Goal: Answer question/provide support: Share knowledge or assist other users

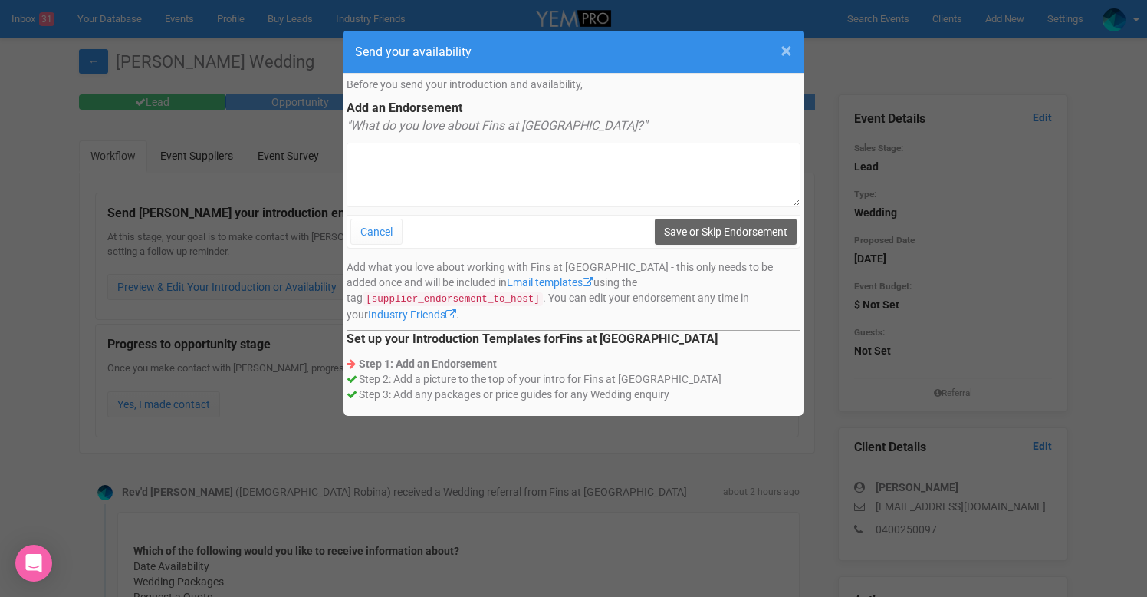
click at [782, 52] on span "×" at bounding box center [787, 50] width 12 height 25
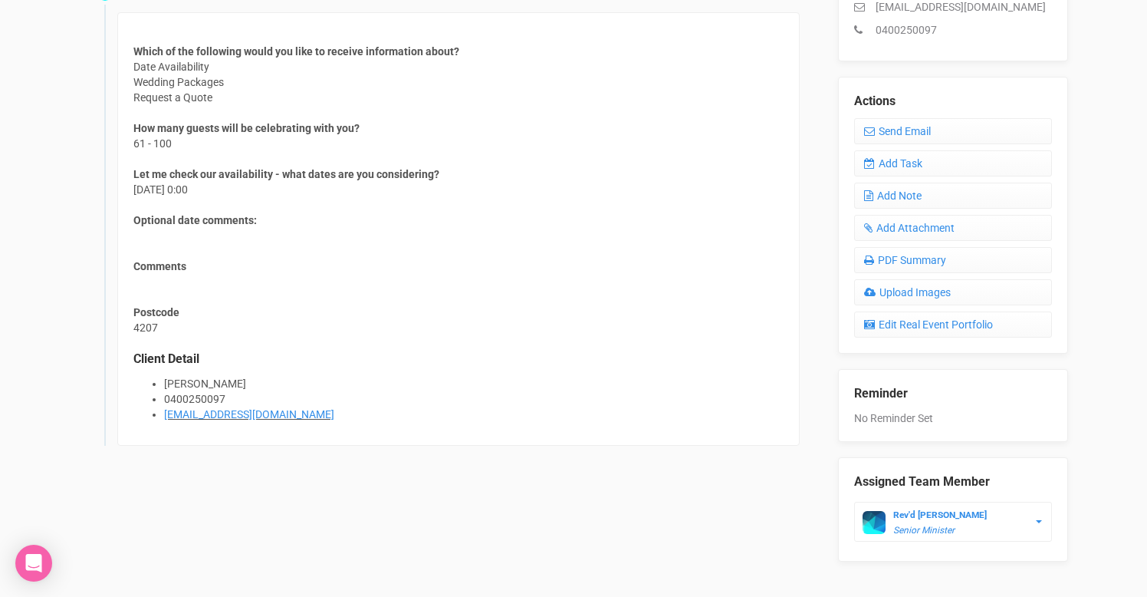
scroll to position [499, 0]
drag, startPoint x: 308, startPoint y: 415, endPoint x: 160, endPoint y: 414, distance: 148.0
click at [160, 414] on ul "Isabella Hornby 0400250097 bellahornby2003@icloud.com" at bounding box center [458, 400] width 650 height 46
copy link "bellahornby2003@icloud.com"
click at [334, 496] on div "Rev'd Stewart Perry (Anglican Church Robina) received a Wedding referral from F…" at bounding box center [447, 239] width 736 height 538
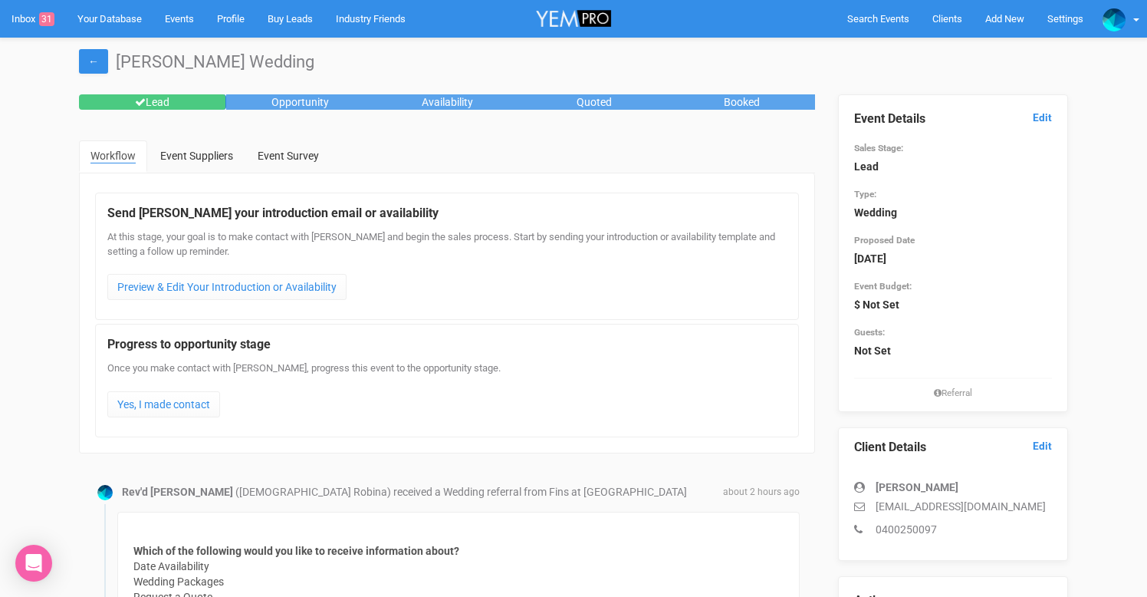
scroll to position [0, 0]
click at [205, 397] on link "Yes, I made contact" at bounding box center [163, 404] width 113 height 26
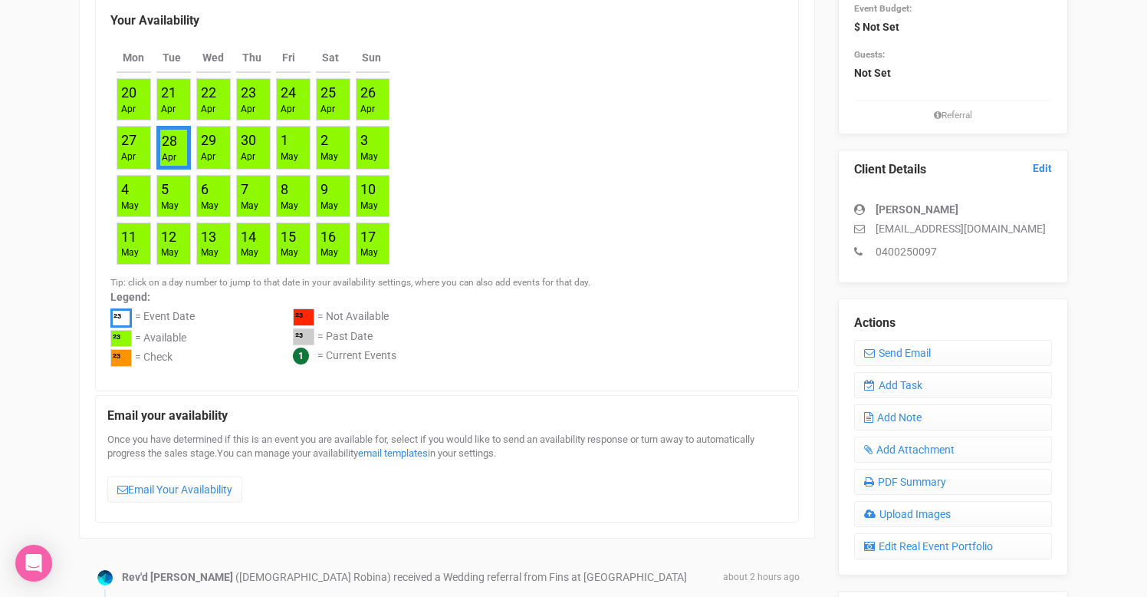
scroll to position [279, 0]
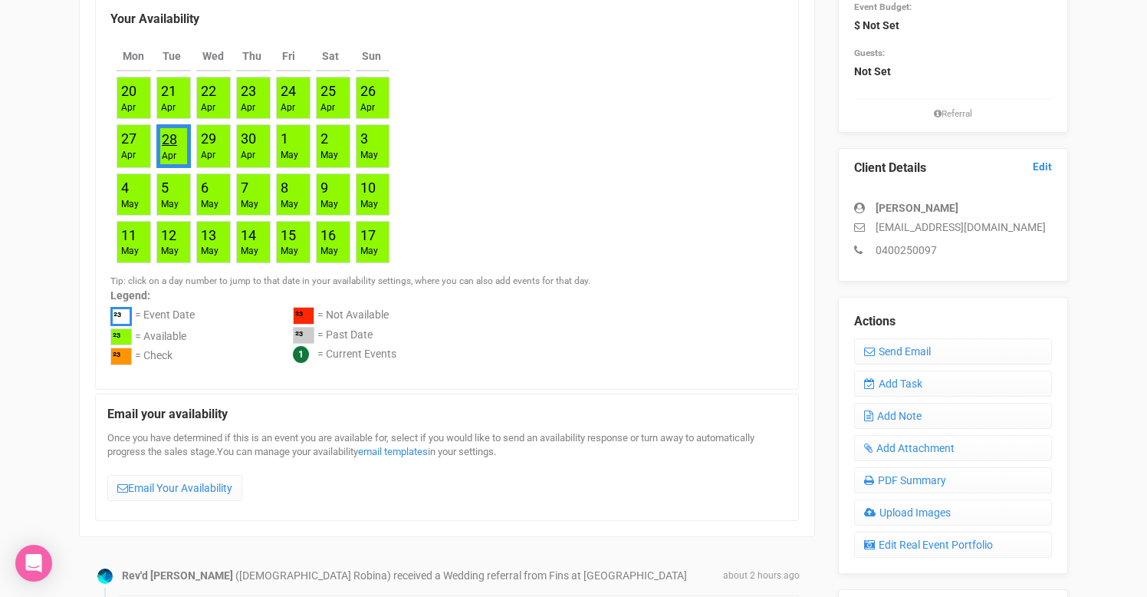
click at [174, 143] on link "28" at bounding box center [169, 139] width 15 height 16
click at [170, 135] on link "28" at bounding box center [169, 139] width 15 height 16
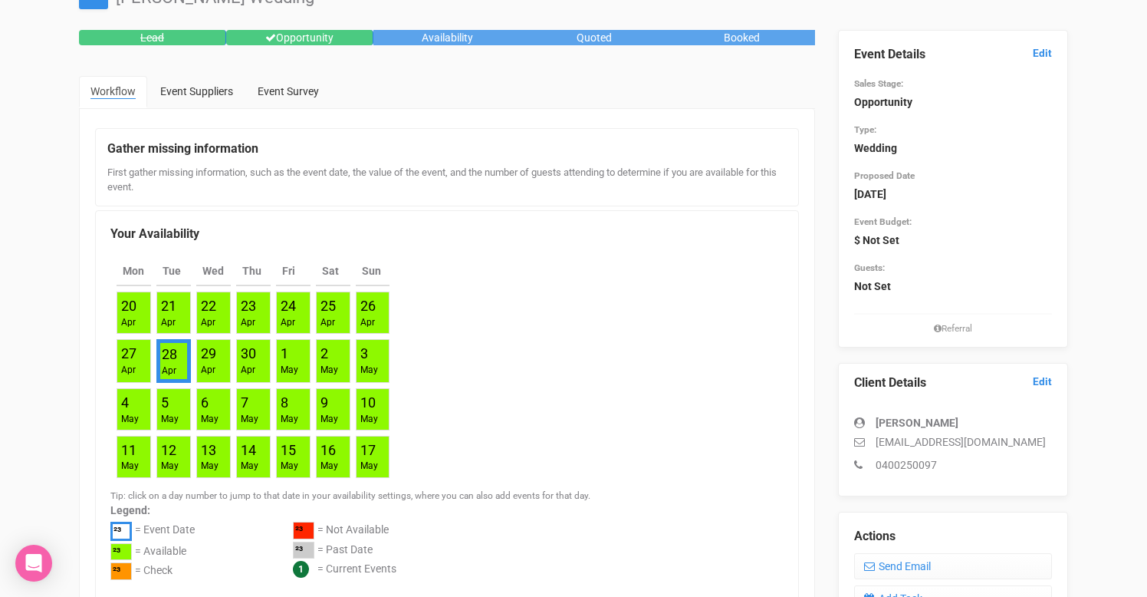
scroll to position [67, 0]
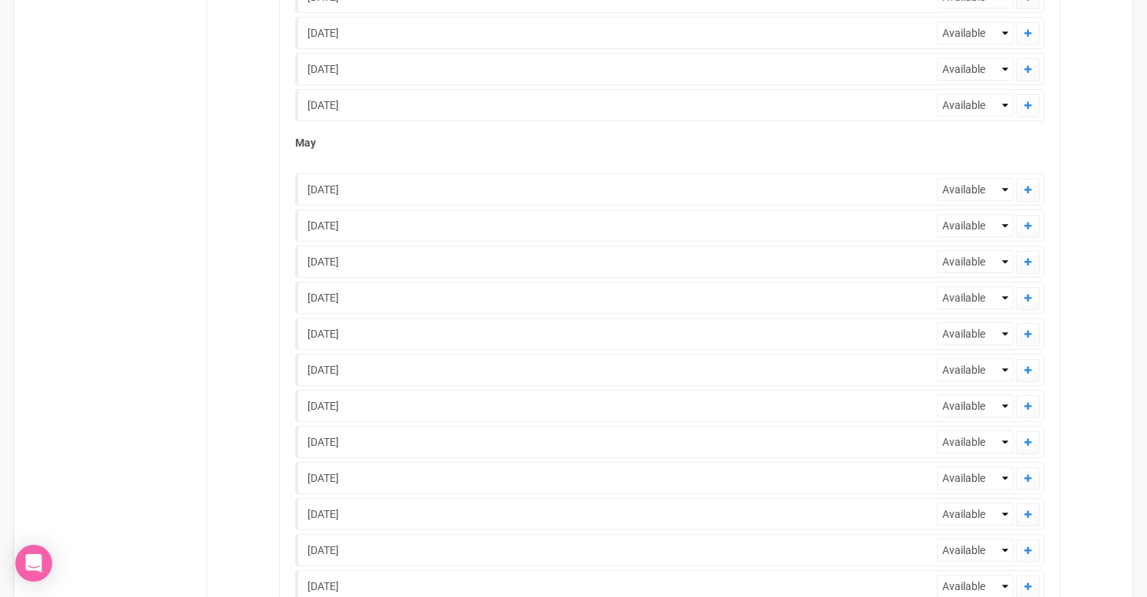
scroll to position [4989, 0]
select select "Check"
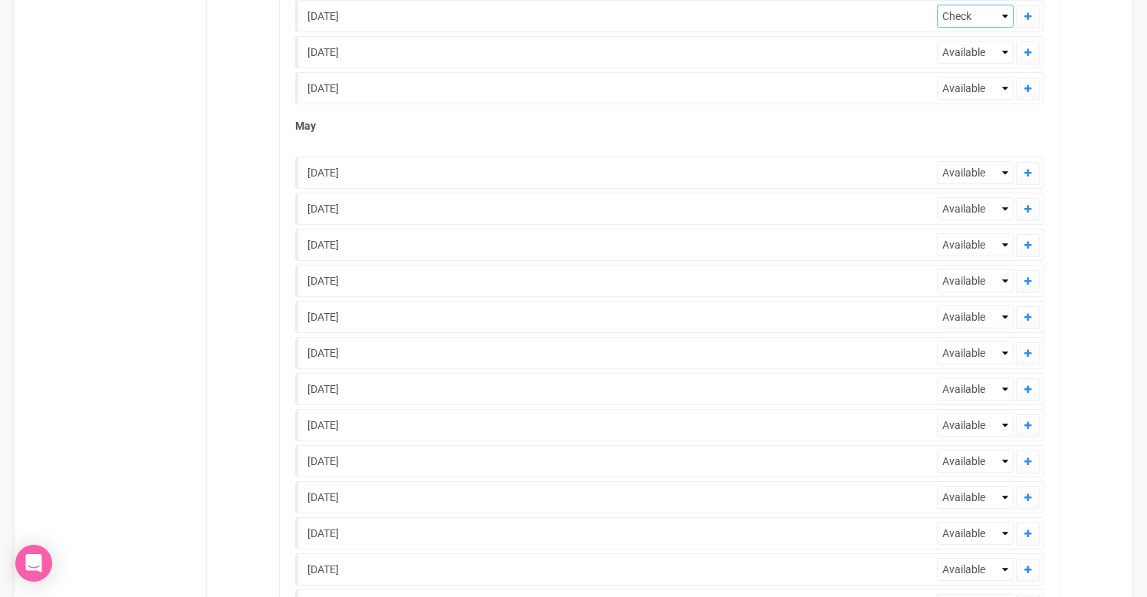
scroll to position [5007, 0]
select select "Available"
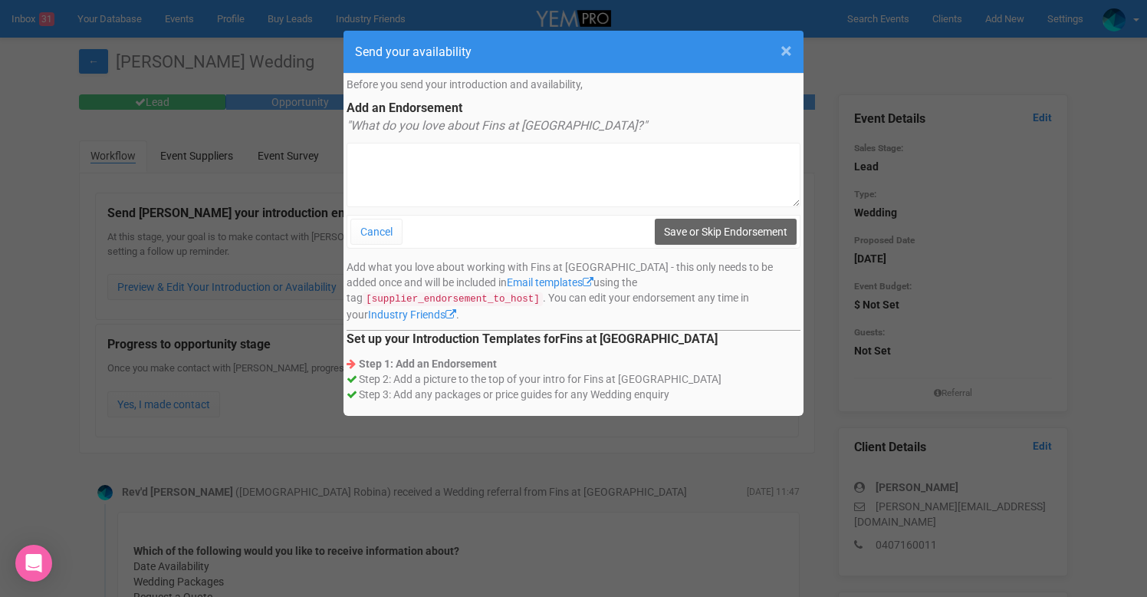
click at [791, 53] on span "×" at bounding box center [787, 50] width 12 height 25
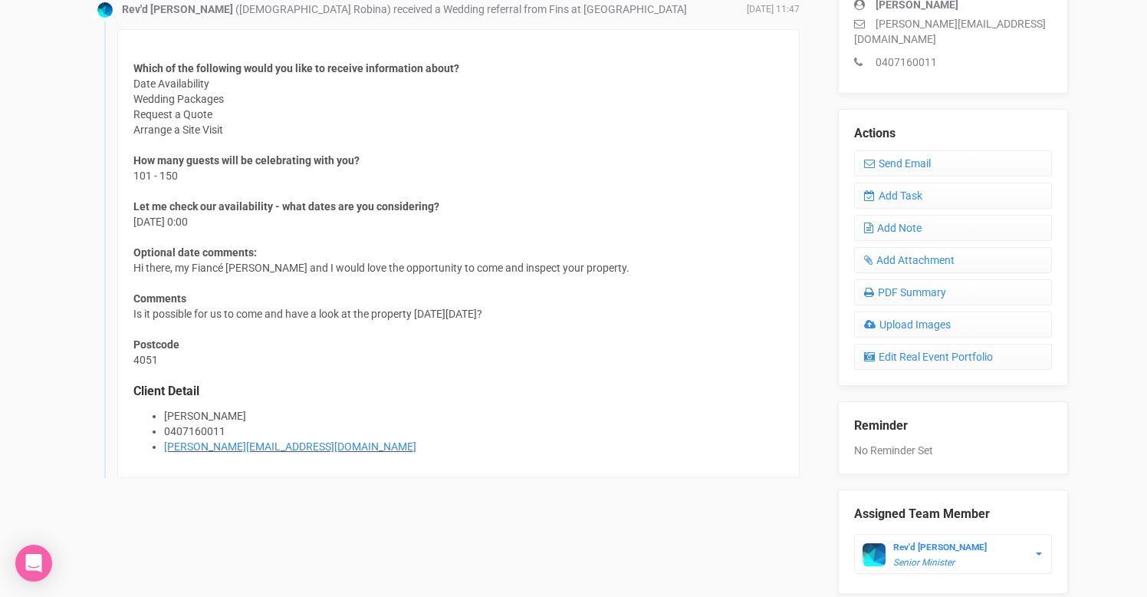
scroll to position [489, 0]
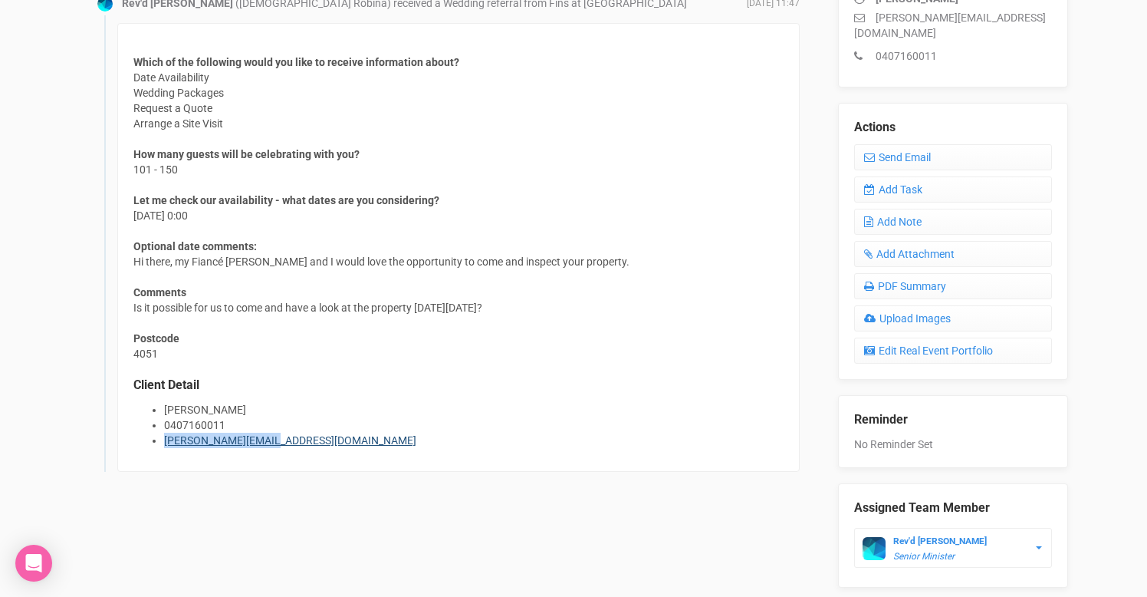
drag, startPoint x: 279, startPoint y: 439, endPoint x: 165, endPoint y: 436, distance: 114.3
click at [165, 436] on li "anthonysavva@me.com" at bounding box center [474, 440] width 620 height 15
copy link "anthonysavva@me.com"
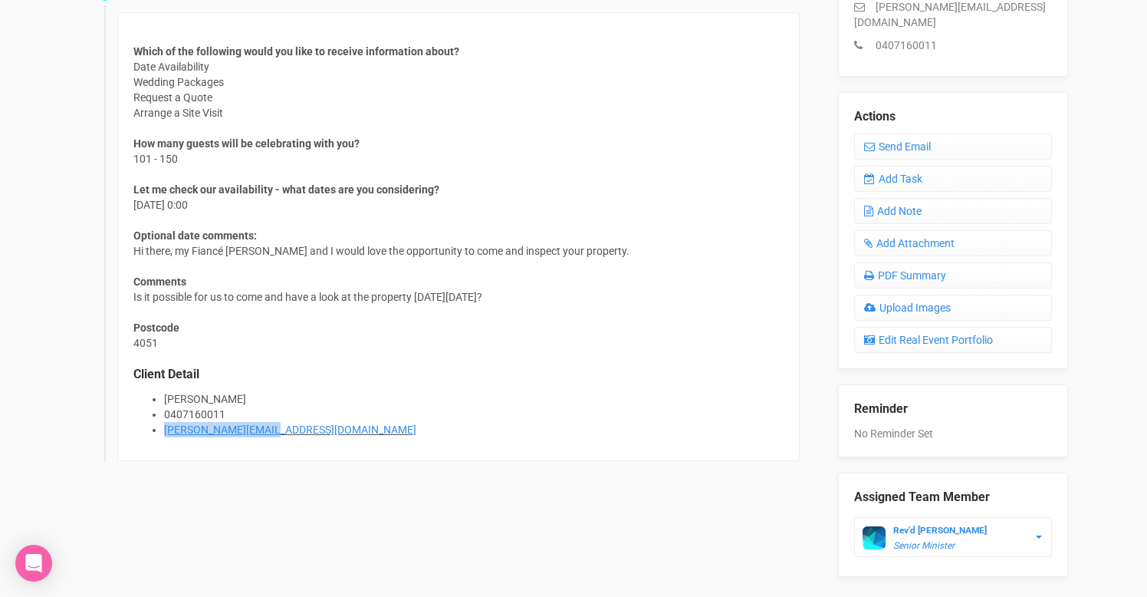
scroll to position [499, 0]
drag, startPoint x: 134, startPoint y: 201, endPoint x: 202, endPoint y: 202, distance: 67.5
click at [202, 202] on div "Which of the following would you like to receive information about? Date Availa…" at bounding box center [458, 237] width 683 height 449
copy div "11th July 2026"
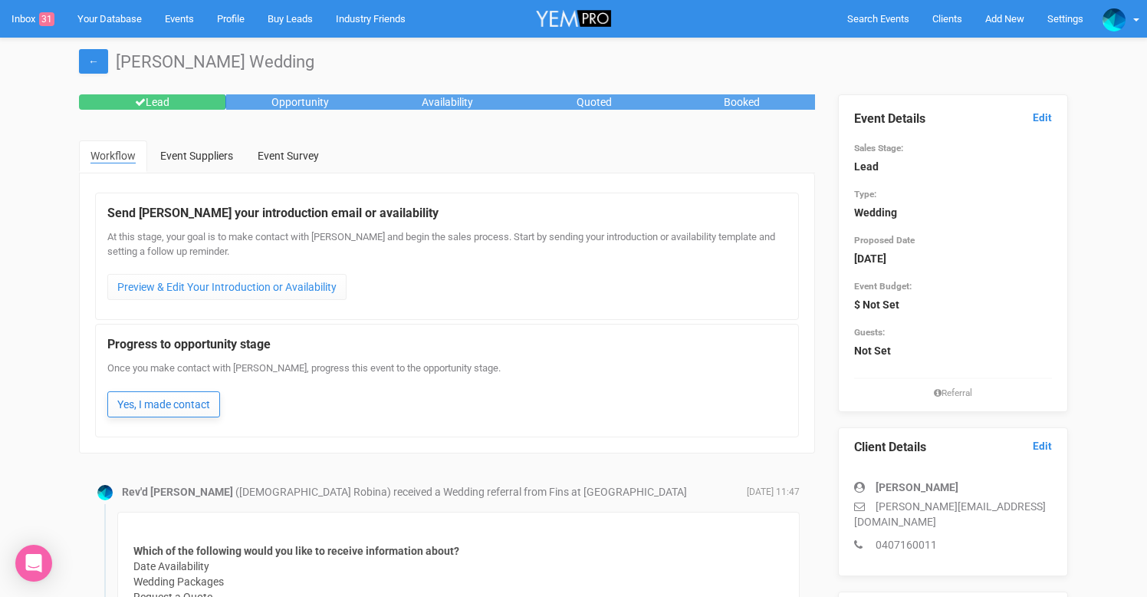
scroll to position [0, 0]
click at [186, 397] on link "Yes, I made contact" at bounding box center [163, 404] width 113 height 26
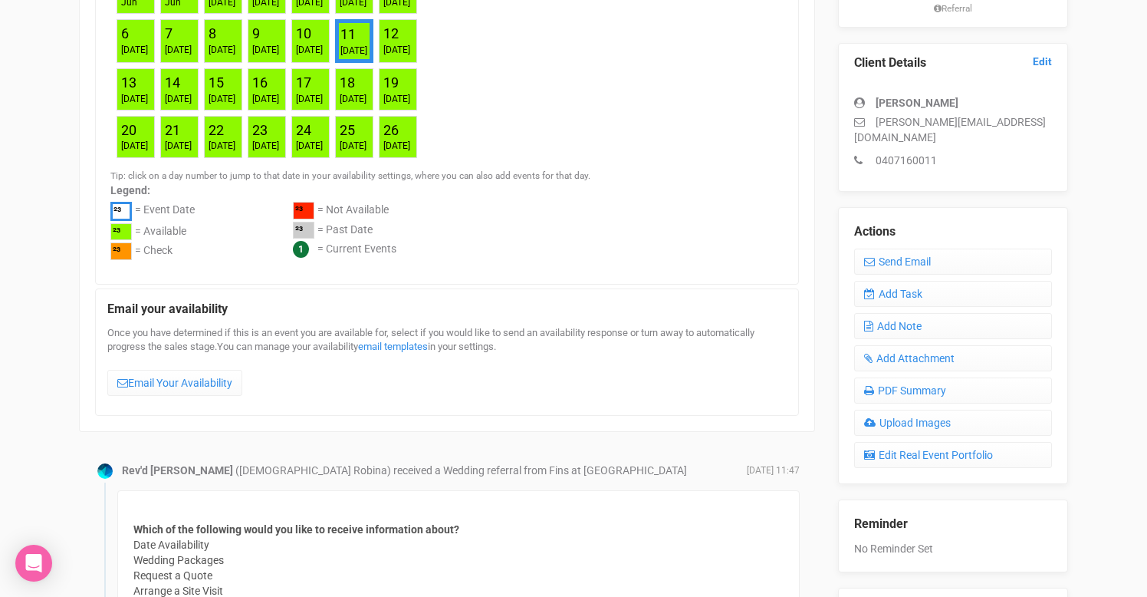
scroll to position [393, 0]
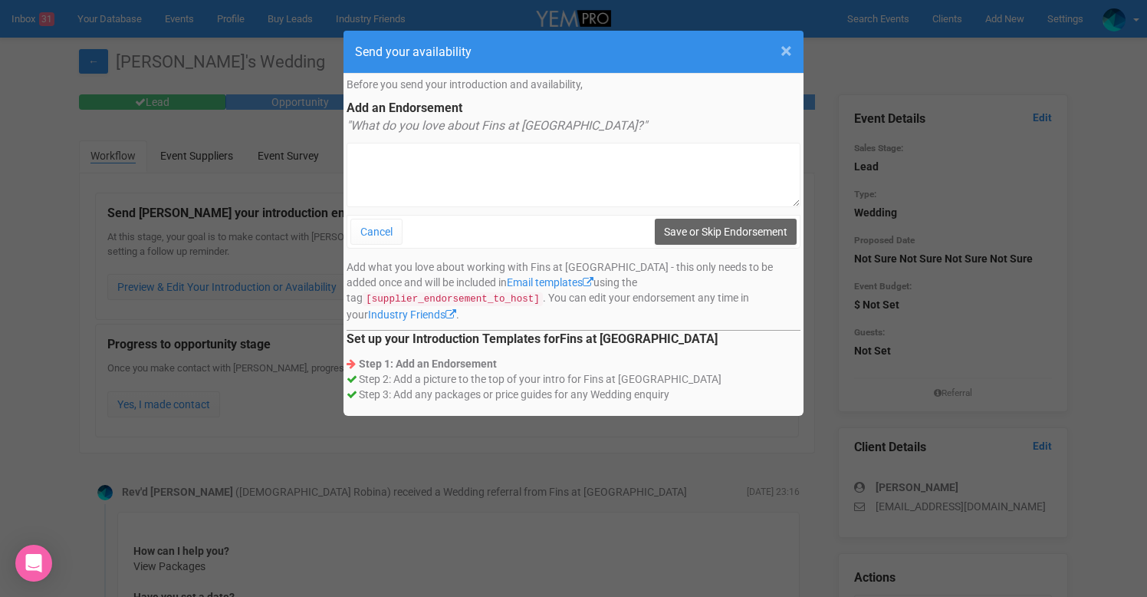
click at [786, 44] on span "×" at bounding box center [787, 50] width 12 height 25
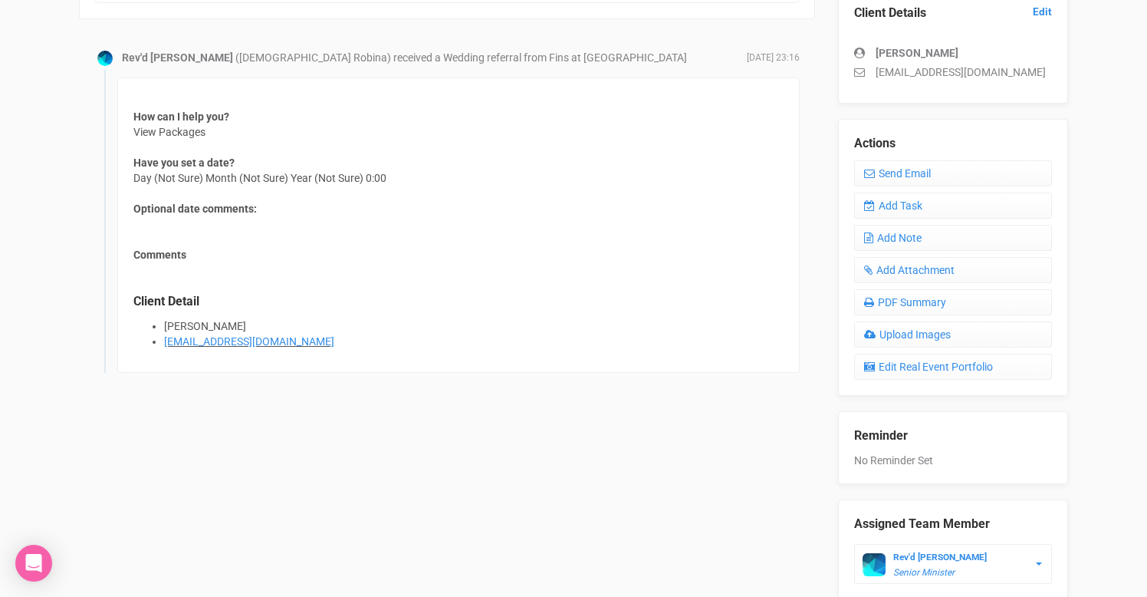
scroll to position [436, 0]
drag, startPoint x: 273, startPoint y: 336, endPoint x: 163, endPoint y: 336, distance: 109.7
click at [163, 336] on ul "Sarah sar2197@hotmail.com" at bounding box center [458, 332] width 650 height 31
copy link "sar2197@hotmail.com"
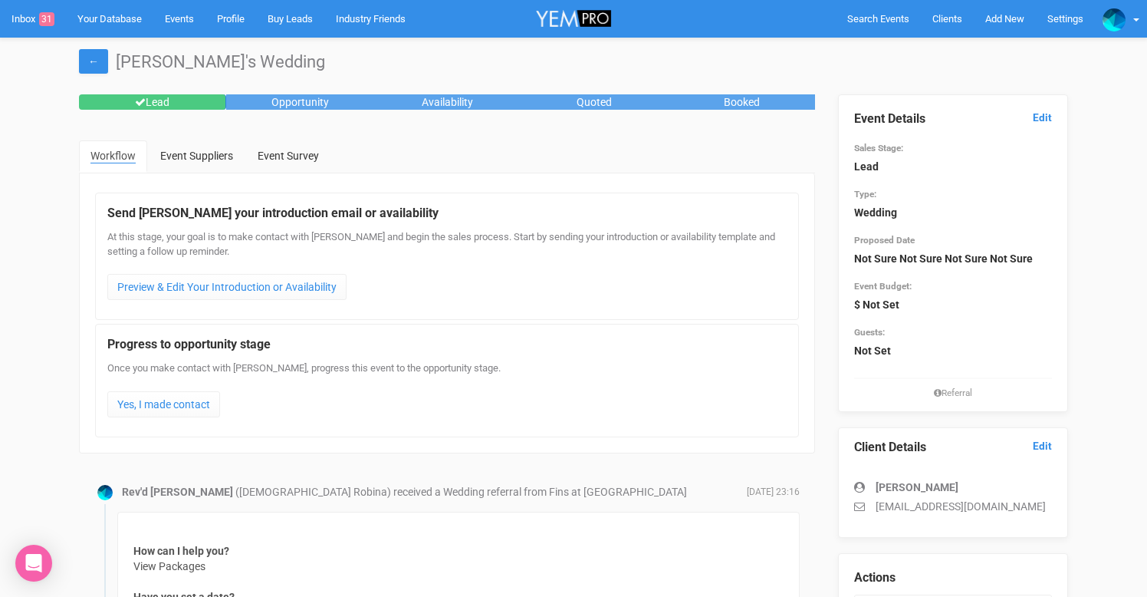
scroll to position [0, 0]
click at [192, 394] on link "Yes, I made contact" at bounding box center [163, 404] width 113 height 26
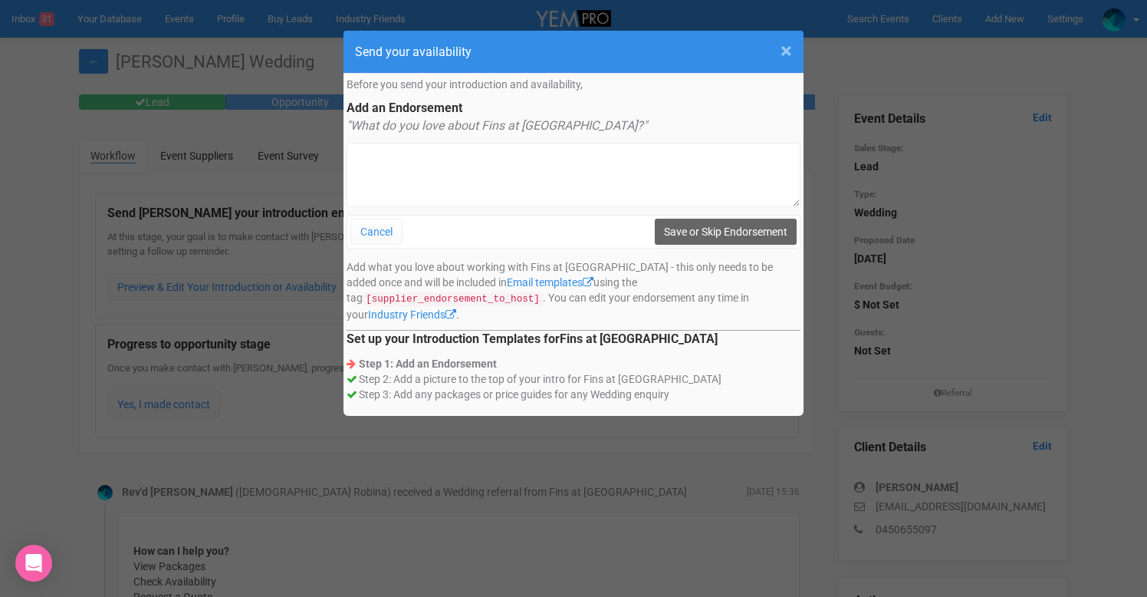
click at [785, 49] on span "×" at bounding box center [787, 50] width 12 height 25
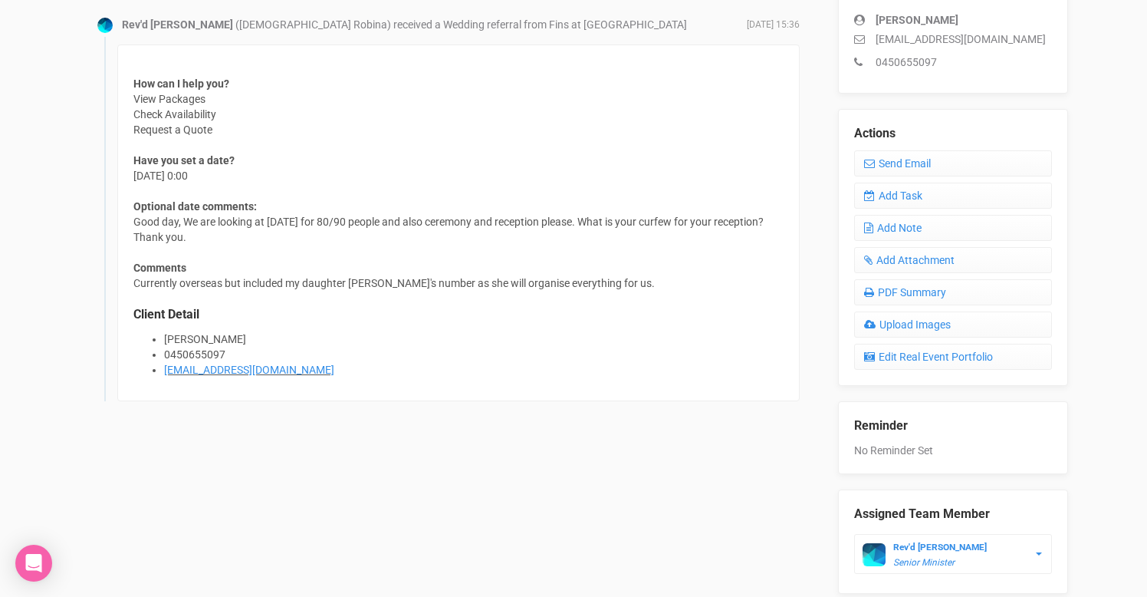
scroll to position [469, 0]
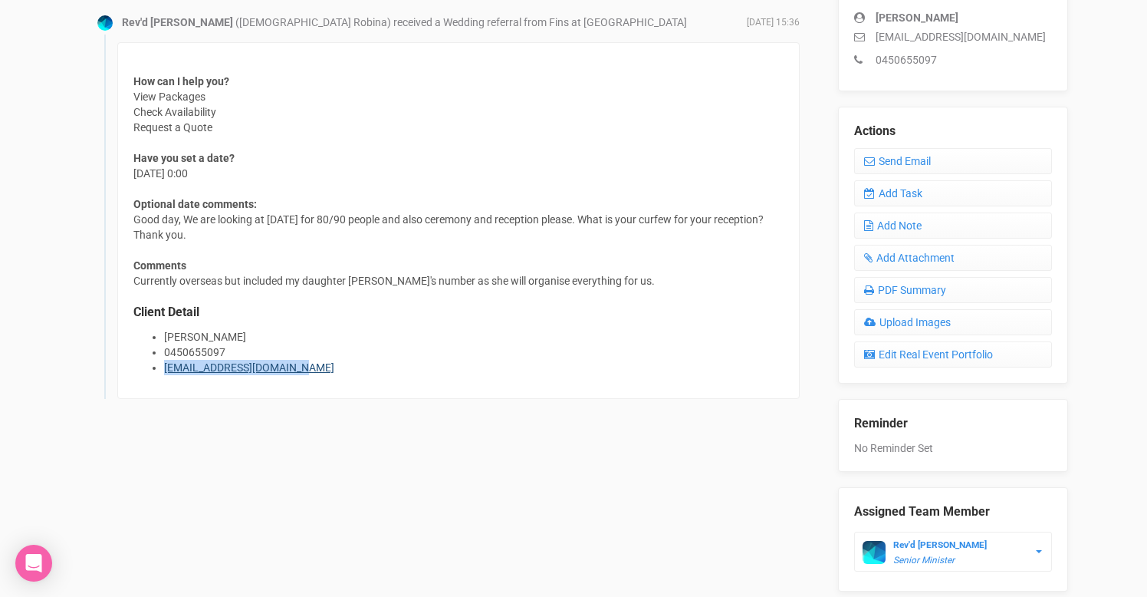
drag, startPoint x: 163, startPoint y: 363, endPoint x: 286, endPoint y: 365, distance: 122.7
click at [286, 365] on ul "Liezel Summers 0450655097 contactliezel@icloud.com" at bounding box center [458, 352] width 650 height 46
copy link "contactliezel@icloud.com"
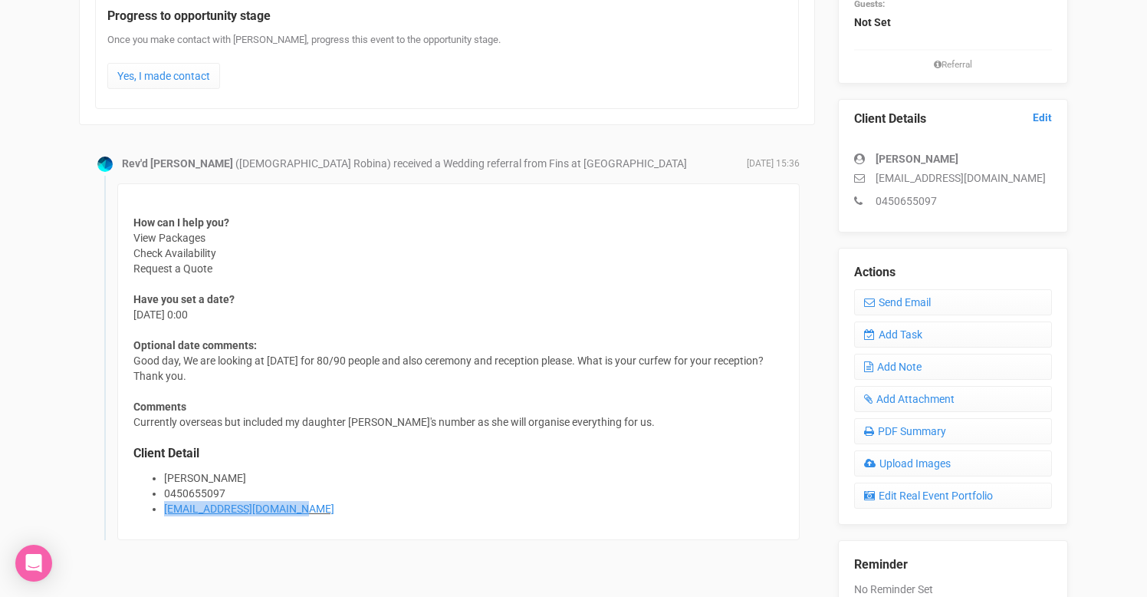
scroll to position [321, 0]
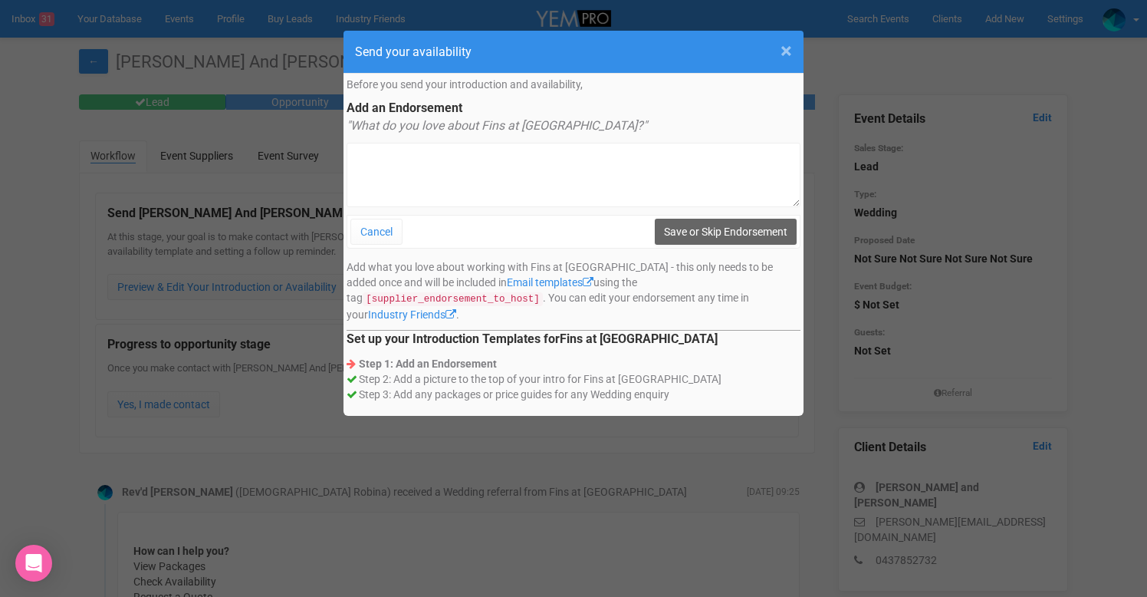
click at [784, 49] on span "×" at bounding box center [787, 50] width 12 height 25
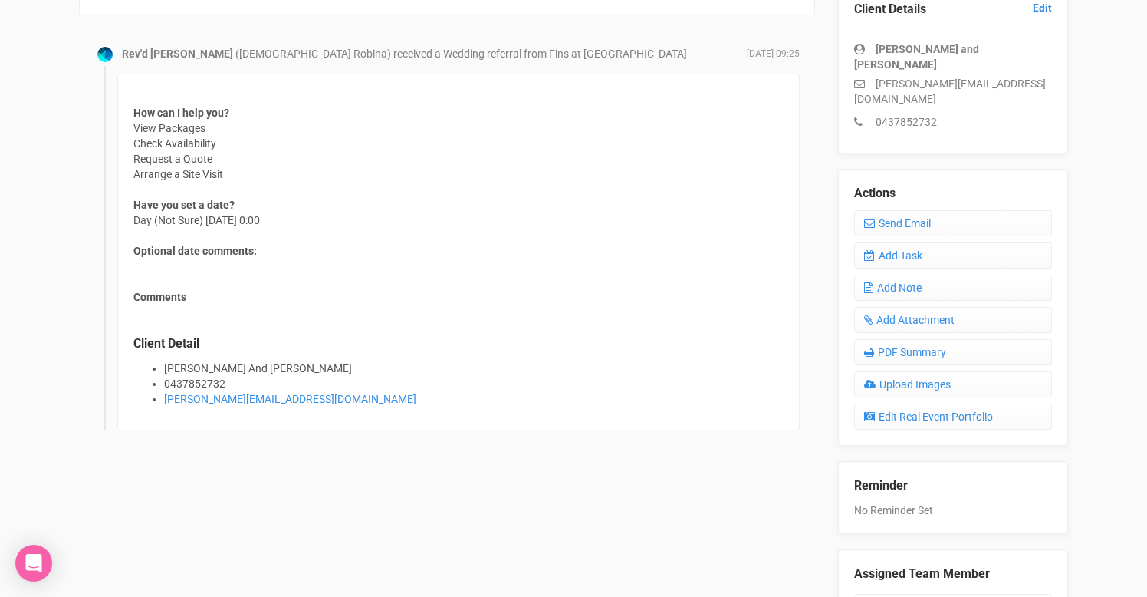
scroll to position [439, 0]
drag, startPoint x: 163, startPoint y: 396, endPoint x: 308, endPoint y: 398, distance: 144.2
click at [308, 398] on ul "[PERSON_NAME] And [PERSON_NAME] 0437852732 [PERSON_NAME][EMAIL_ADDRESS][DOMAIN_…" at bounding box center [458, 383] width 650 height 46
copy link "[PERSON_NAME][EMAIL_ADDRESS][DOMAIN_NAME]"
drag, startPoint x: 164, startPoint y: 363, endPoint x: 288, endPoint y: 363, distance: 124.2
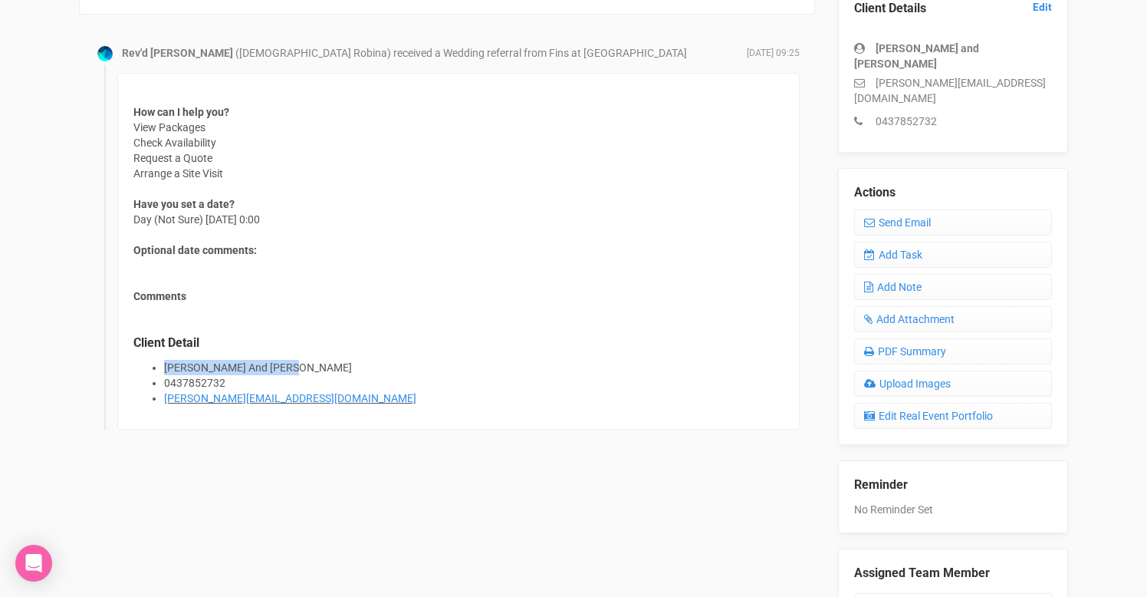
click at [288, 363] on li "[PERSON_NAME] And [PERSON_NAME]" at bounding box center [474, 367] width 620 height 15
copy li "[PERSON_NAME] And [PERSON_NAME]"
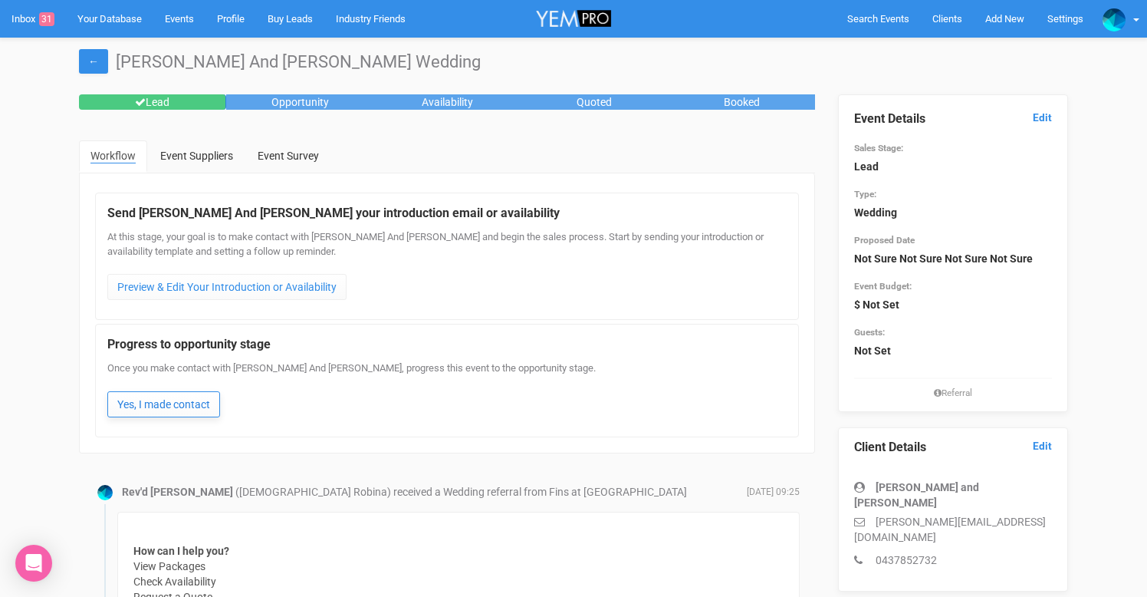
scroll to position [0, 0]
click at [159, 401] on link "Yes, I made contact" at bounding box center [163, 404] width 113 height 26
